Goal: Navigation & Orientation: Find specific page/section

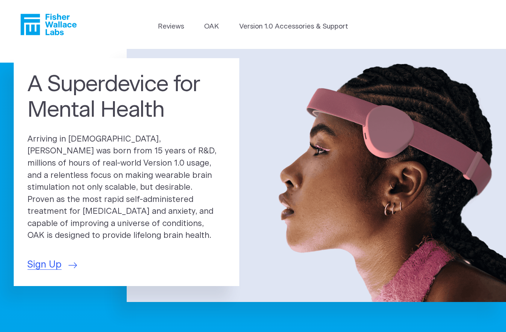
click at [53, 20] on icon "Fisher Wallace" at bounding box center [48, 24] width 56 height 21
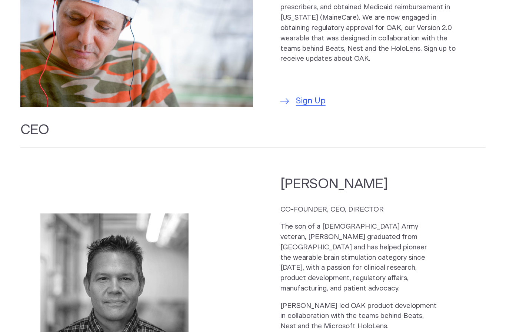
scroll to position [514, 0]
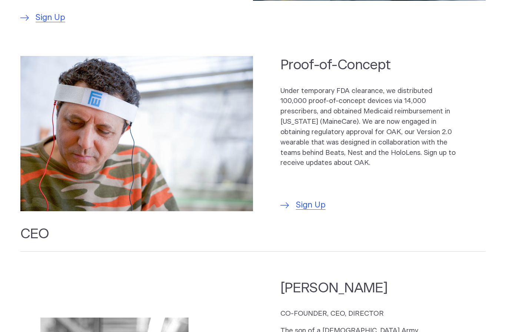
click at [355, 100] on p "Under temporary FDA clearance, we distributed 100,000 proof-of-concept devices …" at bounding box center [370, 127] width 178 height 83
click at [182, 152] on img at bounding box center [136, 133] width 233 height 155
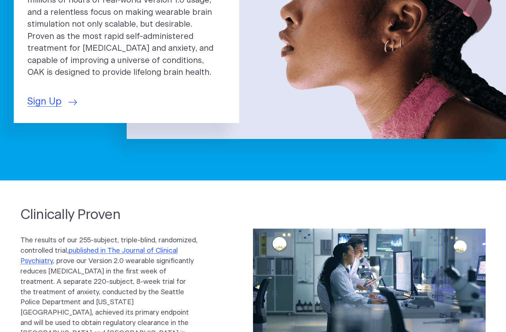
scroll to position [0, 0]
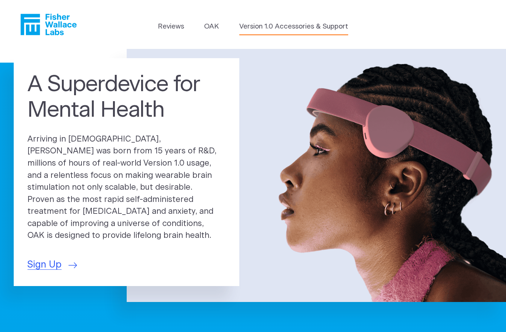
click at [311, 24] on link "Version 1.0 Accessories & Support" at bounding box center [293, 26] width 109 height 10
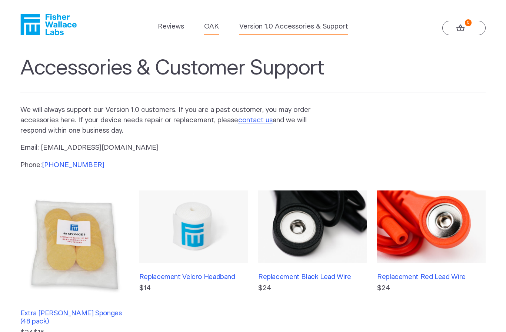
click at [212, 23] on link "OAK" at bounding box center [211, 26] width 15 height 10
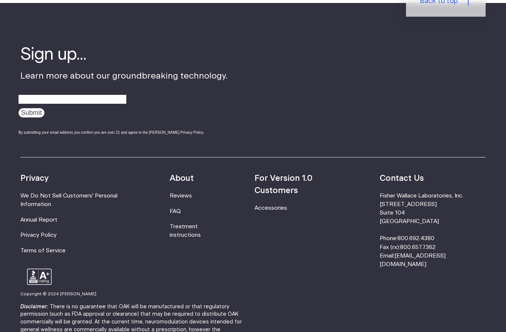
scroll to position [1220, 0]
